Goal: Information Seeking & Learning: Check status

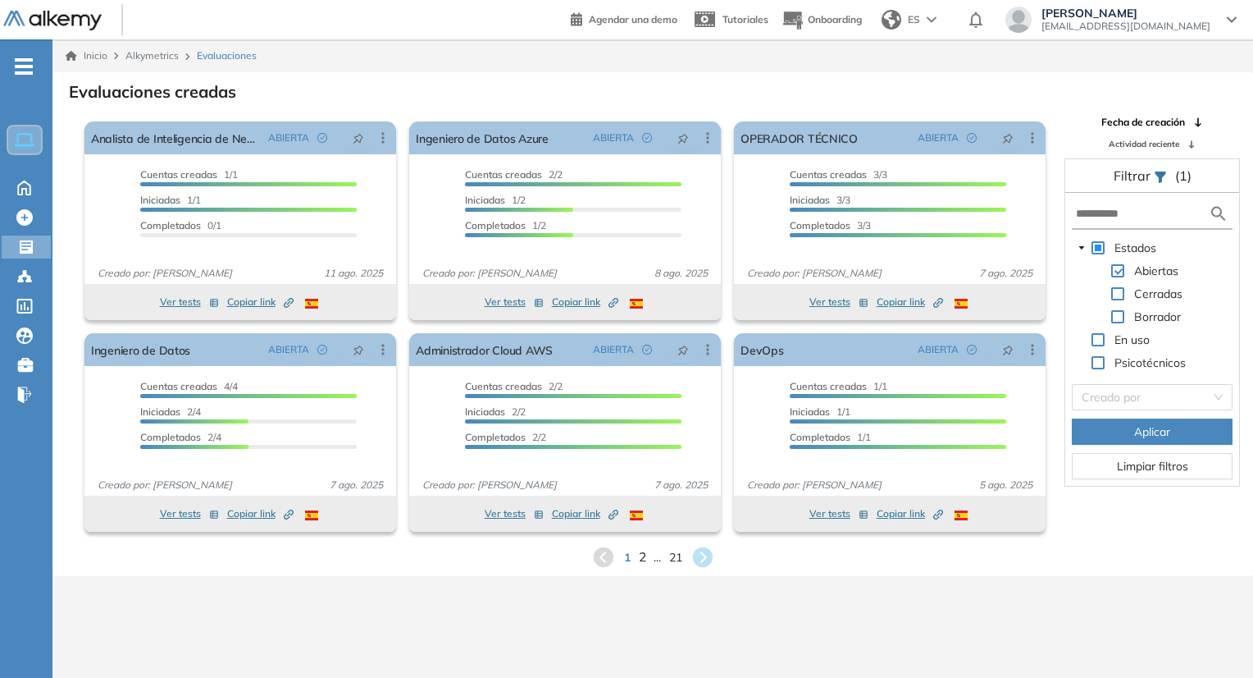
click at [641, 562] on span "2" at bounding box center [641, 556] width 7 height 19
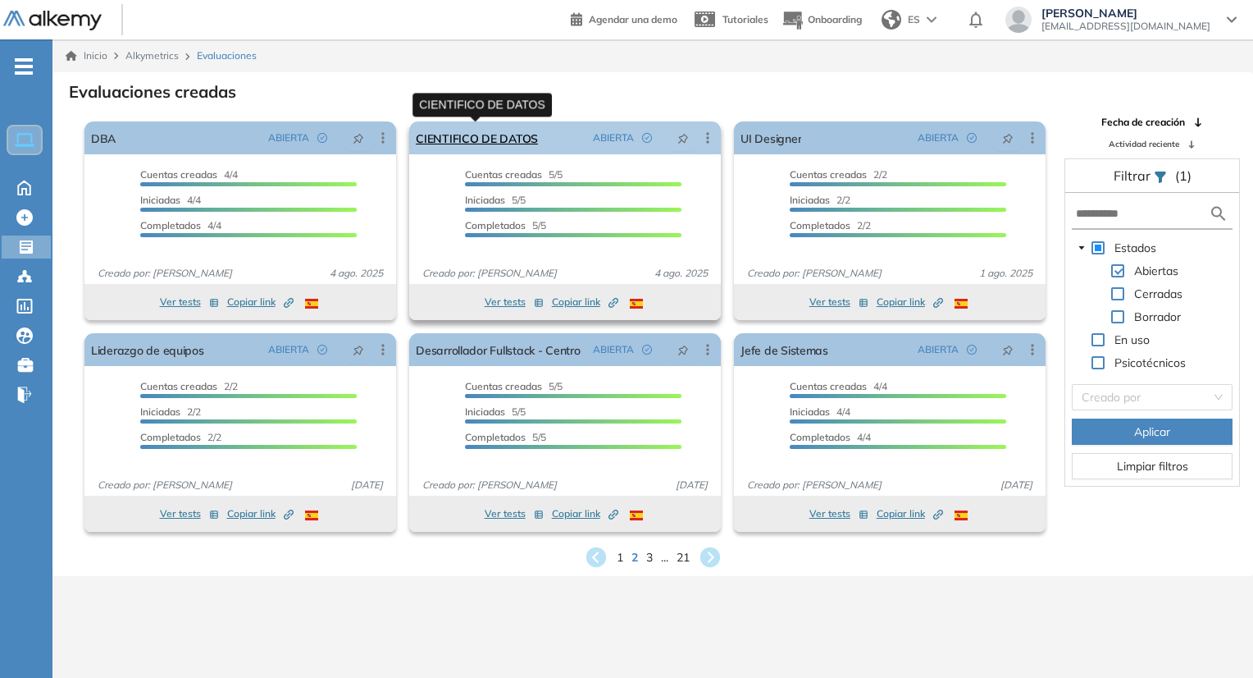
click at [468, 146] on link "CIENTIFICO DE DATOS" at bounding box center [477, 137] width 122 height 33
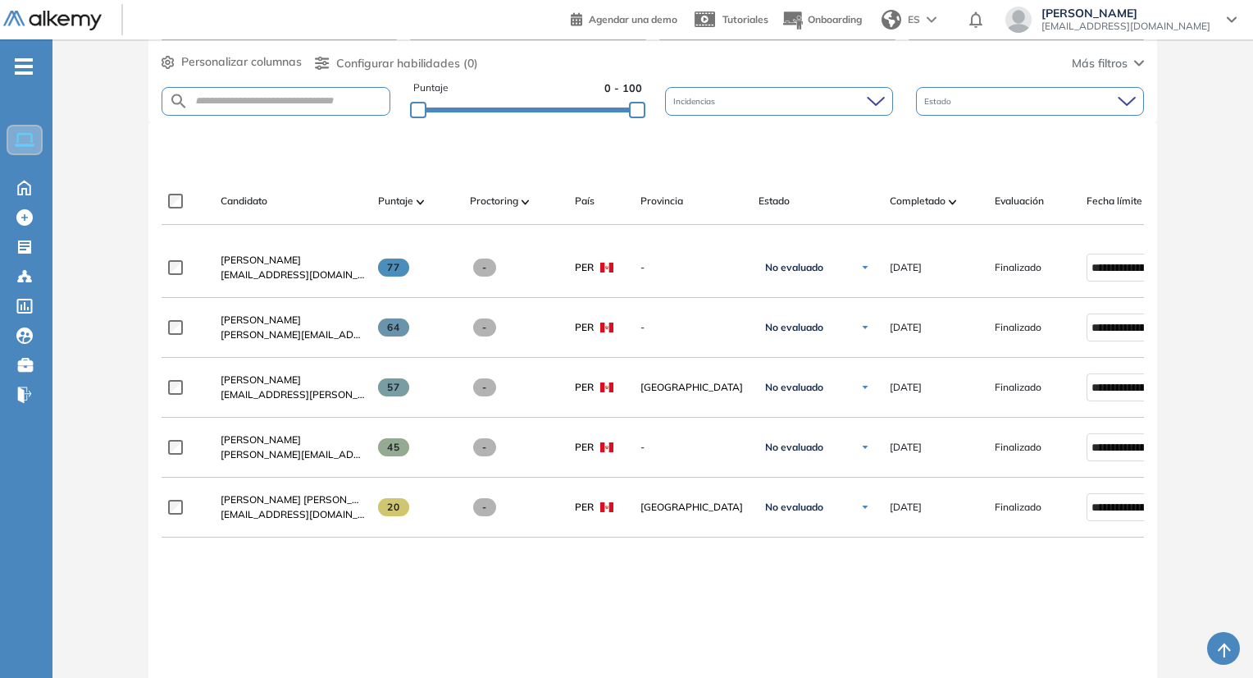
scroll to position [328, 0]
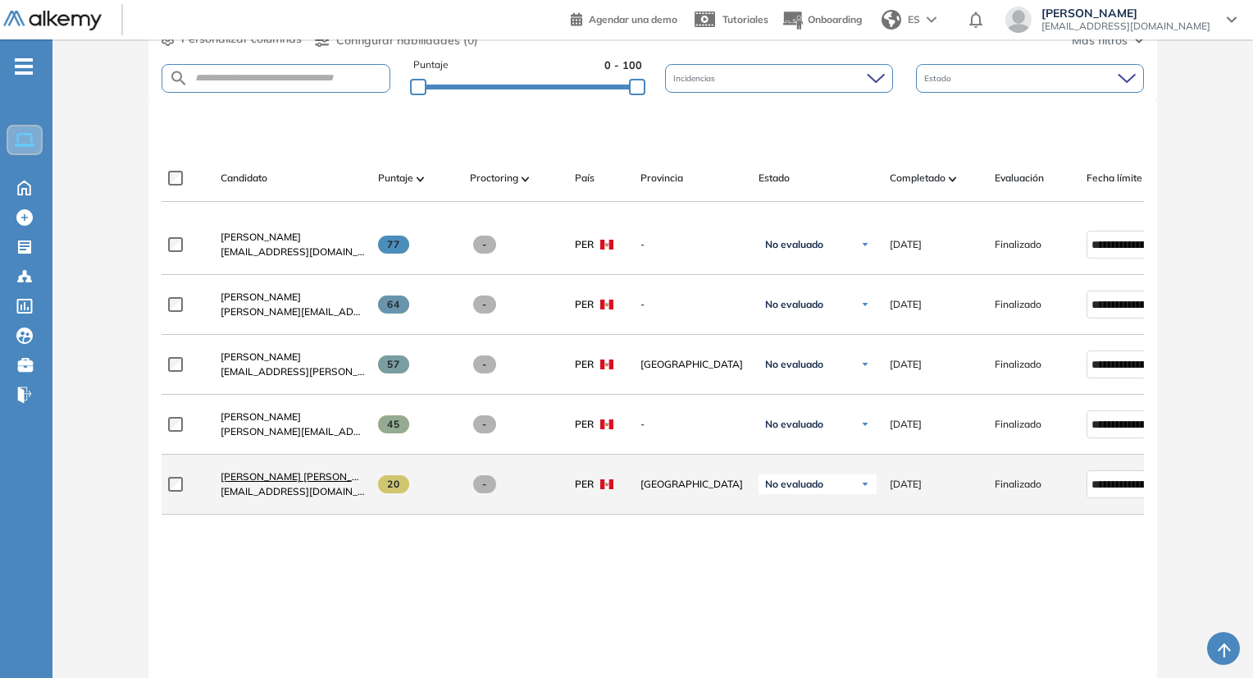
click at [298, 482] on span "[PERSON_NAME] [PERSON_NAME]" at bounding box center [302, 476] width 163 height 12
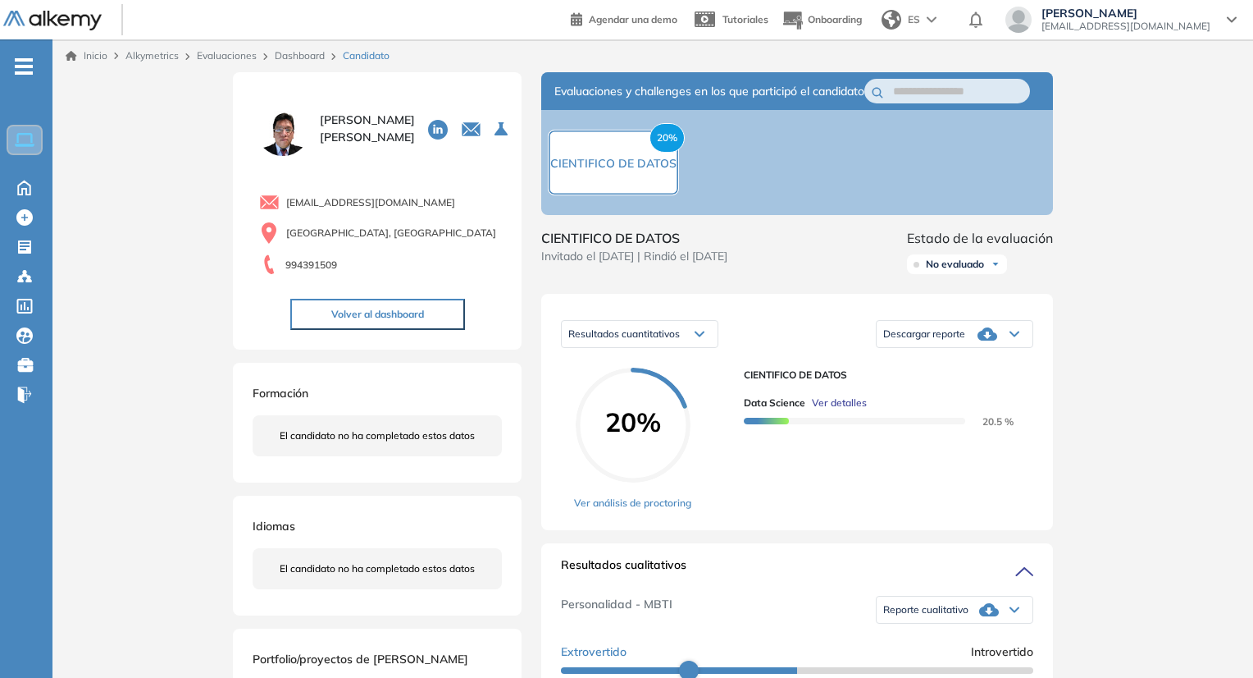
click at [850, 410] on span "Ver detalles" at bounding box center [839, 402] width 55 height 15
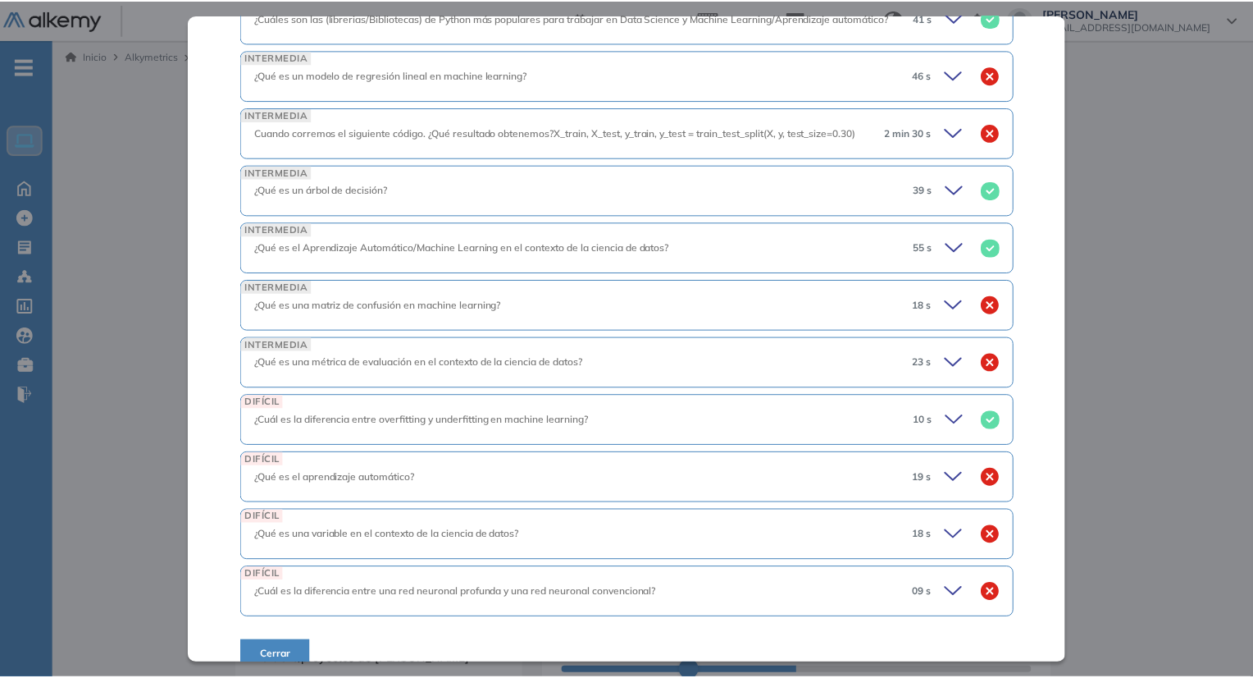
scroll to position [1007, 0]
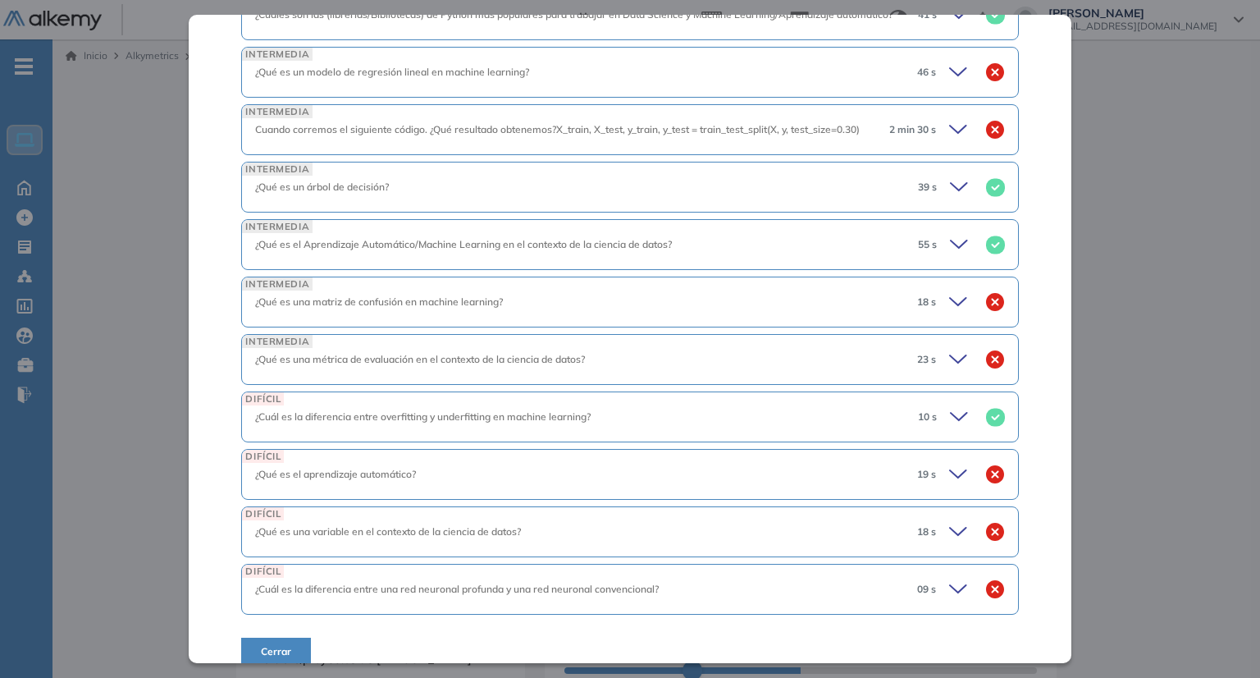
click at [287, 644] on span "Cerrar" at bounding box center [276, 651] width 30 height 15
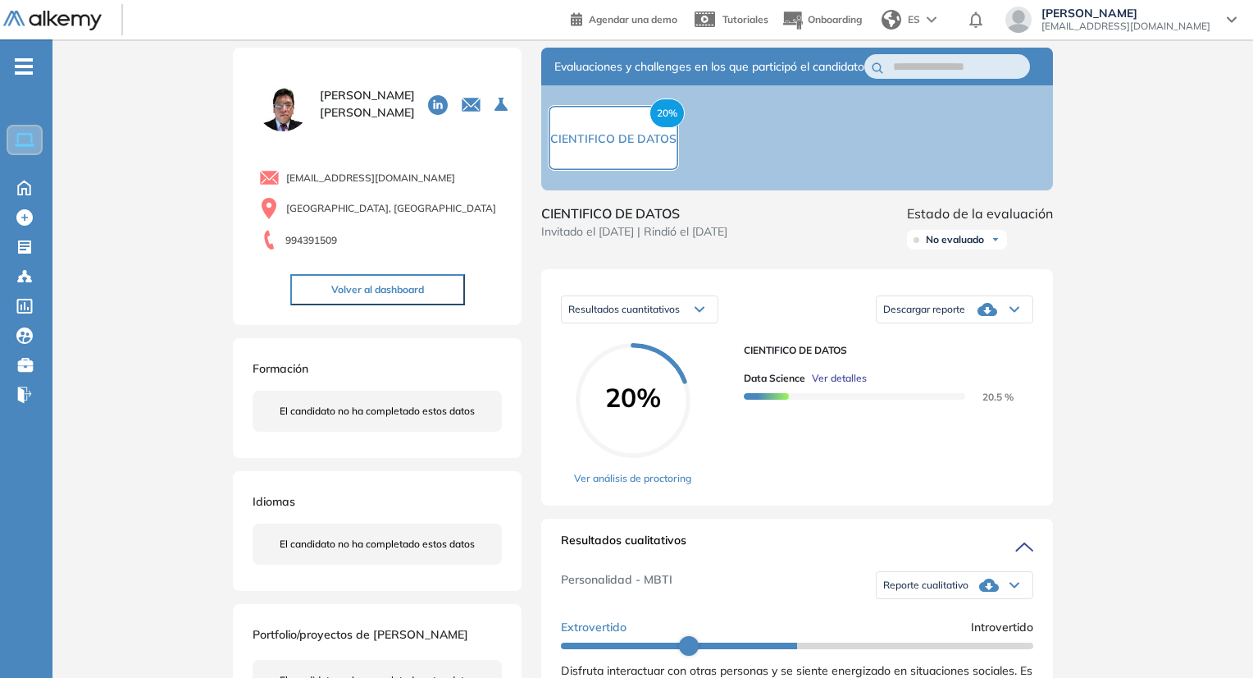
scroll to position [0, 0]
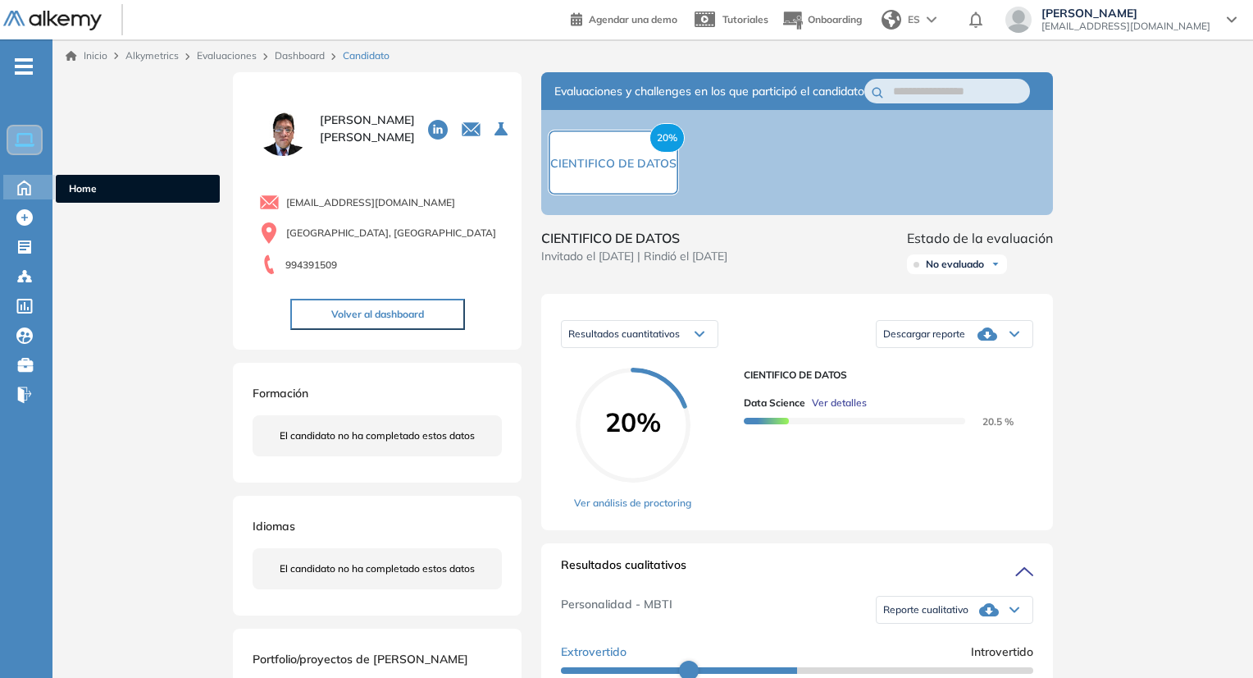
click at [27, 193] on icon at bounding box center [24, 187] width 12 height 14
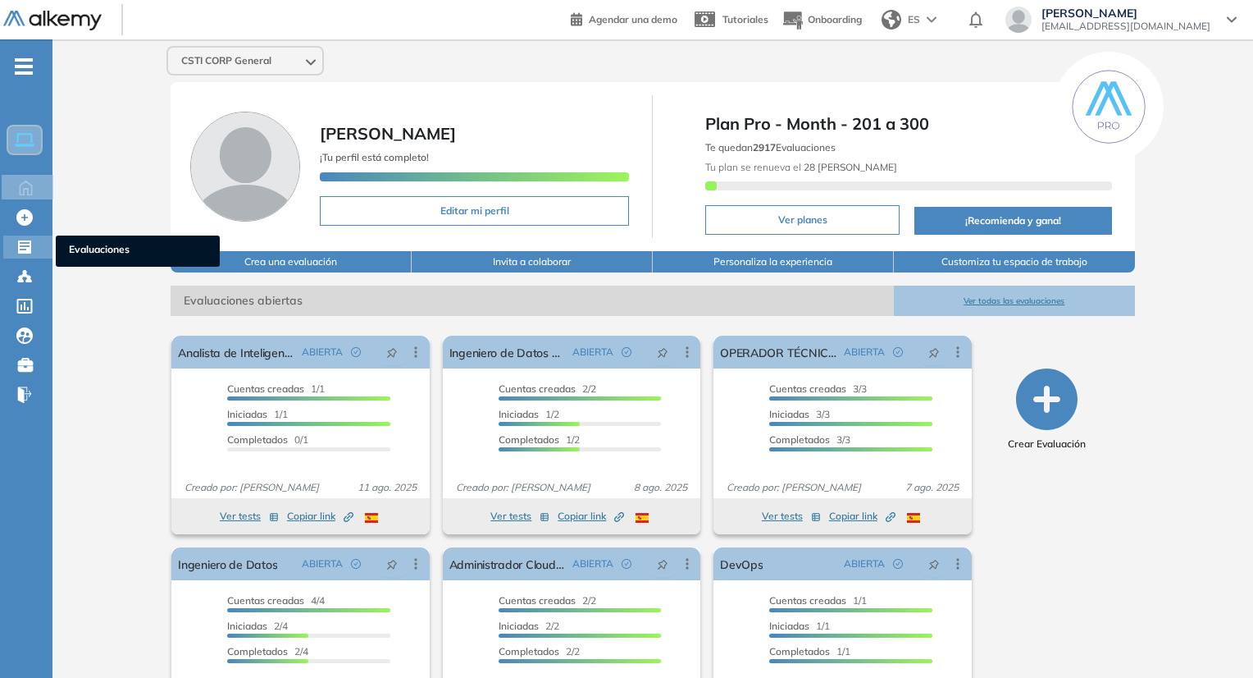
click at [20, 244] on icon at bounding box center [24, 246] width 13 height 13
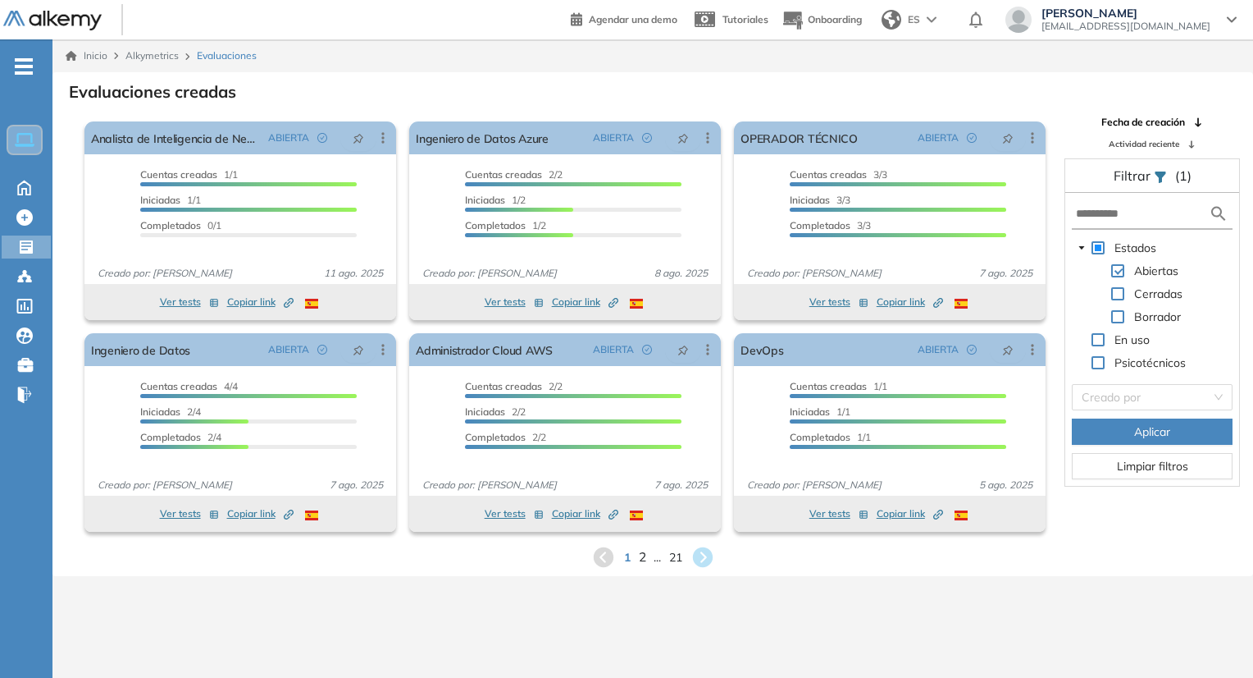
click at [642, 559] on span "2" at bounding box center [641, 556] width 7 height 19
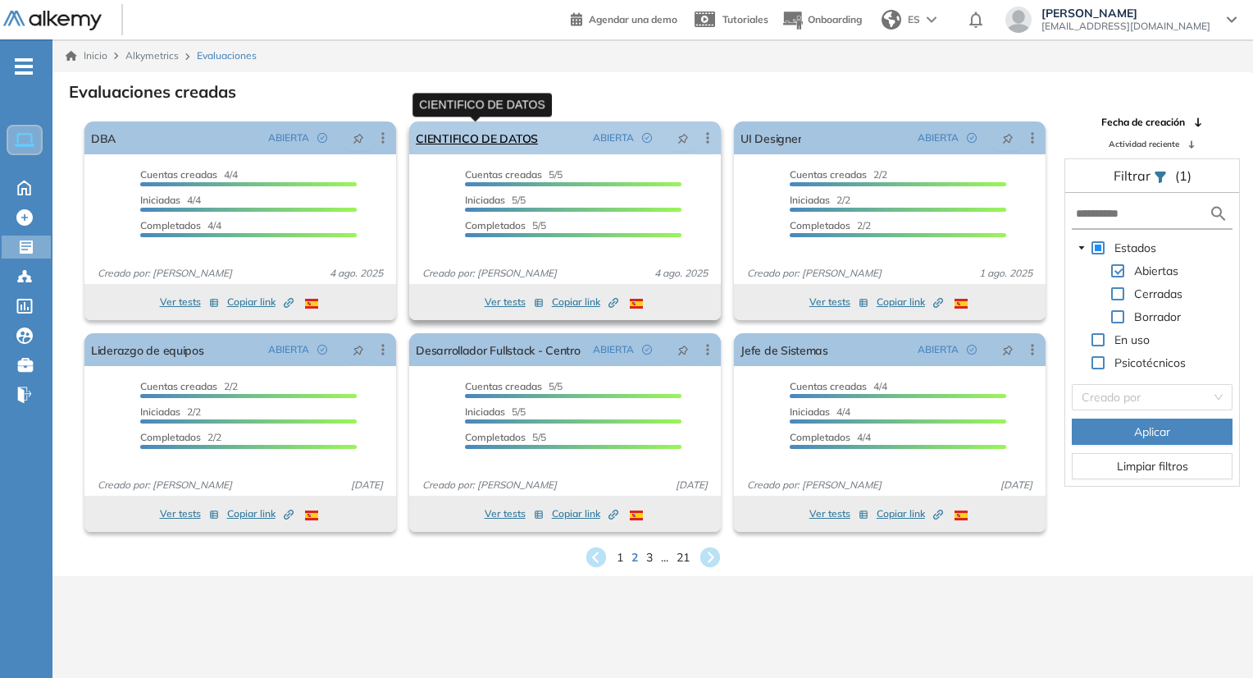
click at [494, 145] on link "CIENTIFICO DE DATOS" at bounding box center [477, 137] width 122 height 33
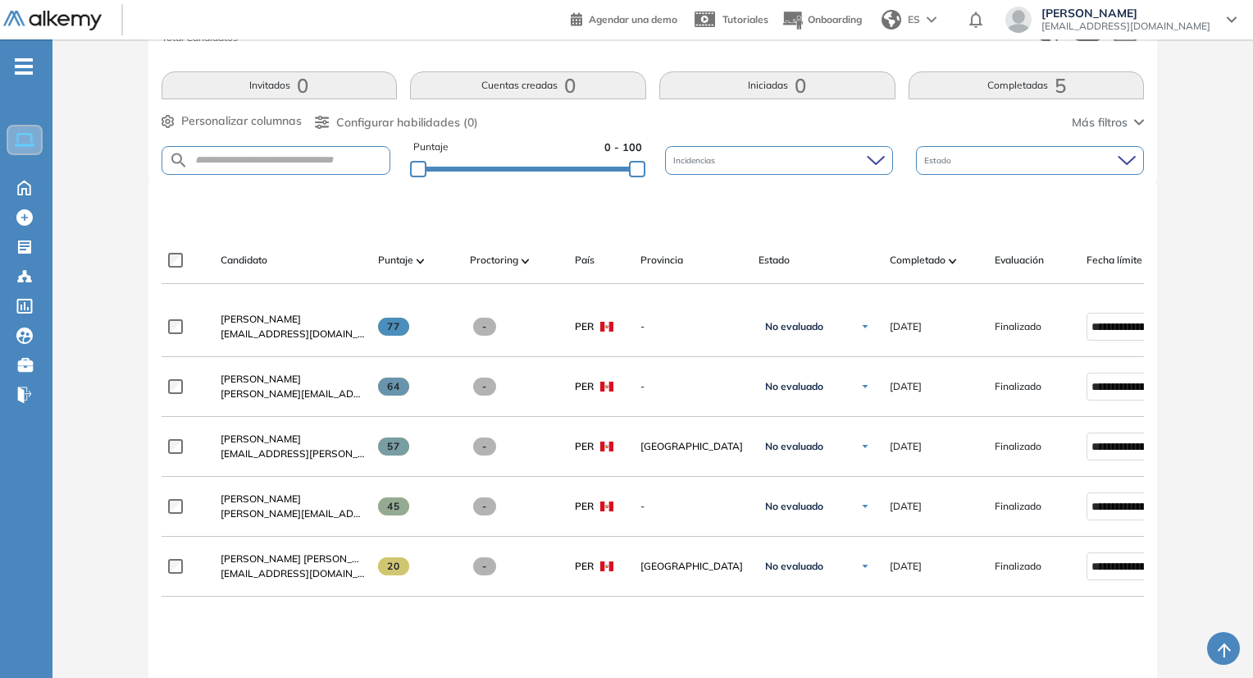
scroll to position [328, 0]
